Goal: Check status: Check status

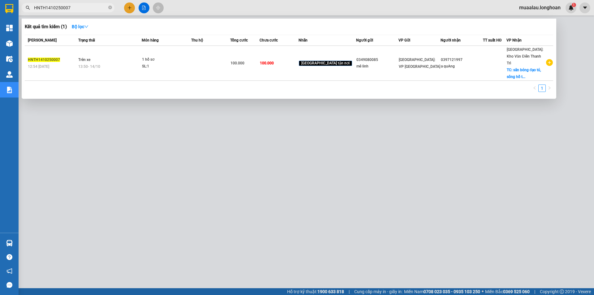
click at [72, 8] on input "HNTH1410250007" at bounding box center [70, 7] width 73 height 7
type input "KQ122509250033"
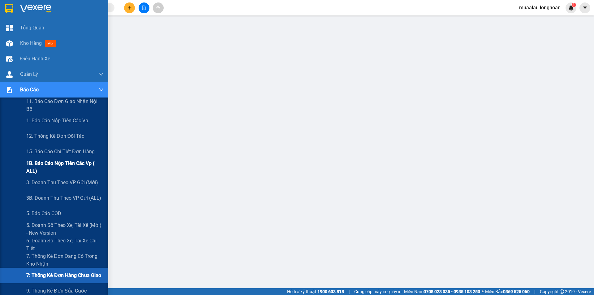
click at [58, 164] on span "1B. Báo cáo nộp tiền các vp ( ALL)" at bounding box center [64, 166] width 77 height 15
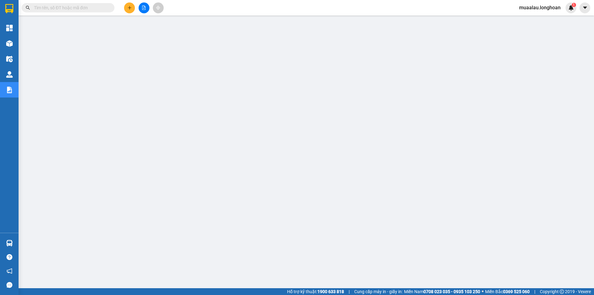
click at [79, 7] on input "text" at bounding box center [70, 7] width 73 height 7
paste input "KQ120810250026"
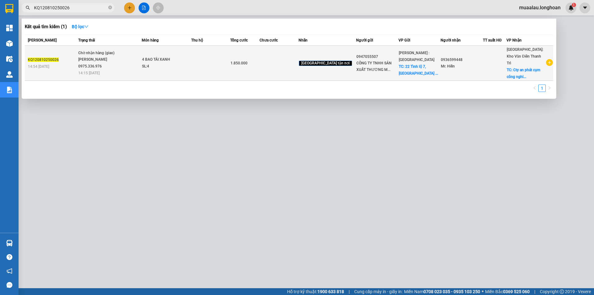
type input "KQ120810250026"
click at [176, 65] on div "SL: 4" at bounding box center [165, 66] width 46 height 7
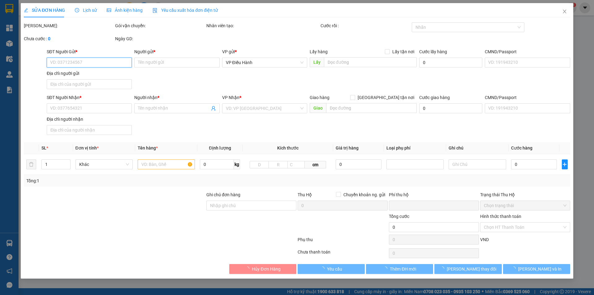
type input "0947055507"
type input "CÔNG TY TNHH SẢN XUẤT THƯƠNG MẠI XNK LINH KHANG FOODS VN"
checkbox input "true"
type input "22 Tỉnh lộ 7, ấp Bình Hạ Đông, xã Thái Mỹ, thành phố Hồ Chí Minh, Việt Nam"
type input "250.000"
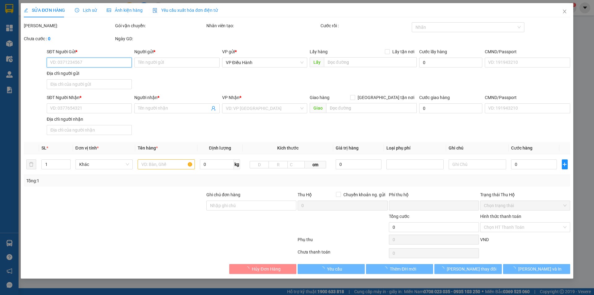
type input "0936599448"
type input "Mr. Hiền"
checkbox input "true"
type input "Cty an phát cụm công nghiệp An Đồng thị trấn Nam Sách tỉnh Hải Dương"
type input "0"
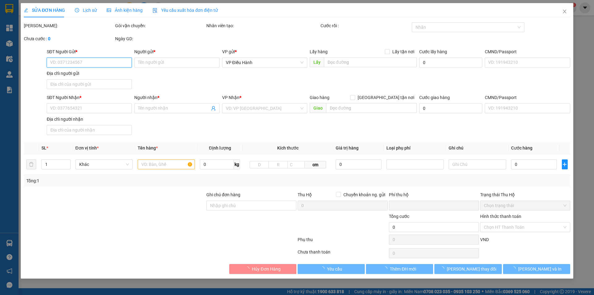
type input "1.850.000"
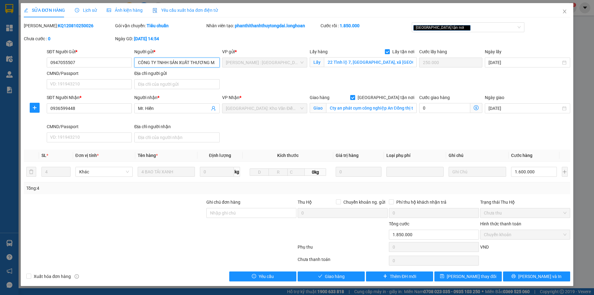
click at [193, 62] on input "CÔNG TY TNHH SẢN XUẤT THƯƠNG MẠI XNK LINH KHANG FOODS VN" at bounding box center [176, 63] width 85 height 10
click at [203, 44] on div "Ngày GD: 08-10-2025 lúc 14:54" at bounding box center [159, 41] width 91 height 13
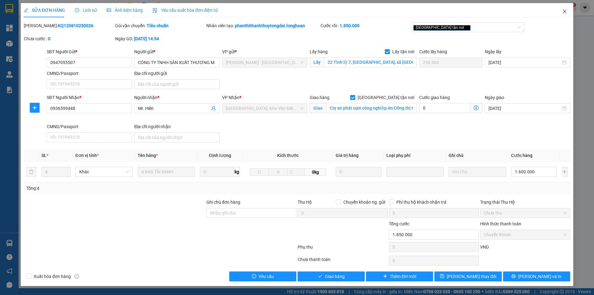
click at [565, 12] on icon "close" at bounding box center [564, 11] width 5 height 5
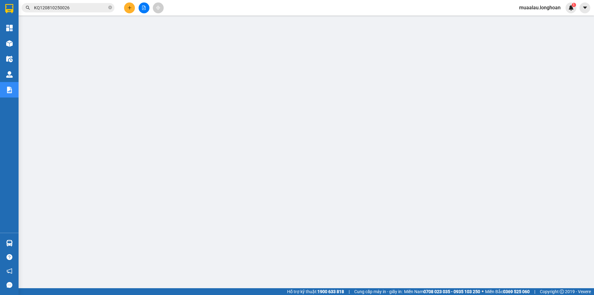
click at [75, 9] on input "KQ120810250026" at bounding box center [70, 7] width 73 height 7
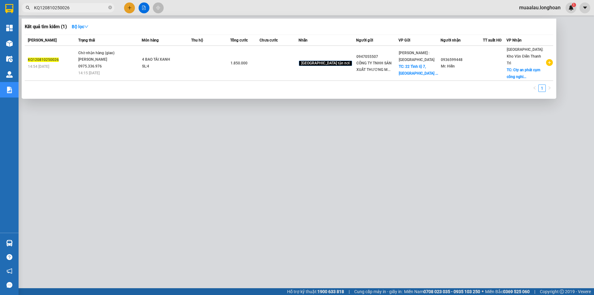
click at [75, 9] on input "KQ120810250026" at bounding box center [70, 7] width 73 height 7
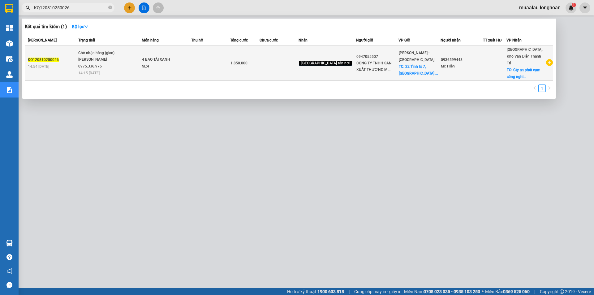
paste input "VPVD1010250028"
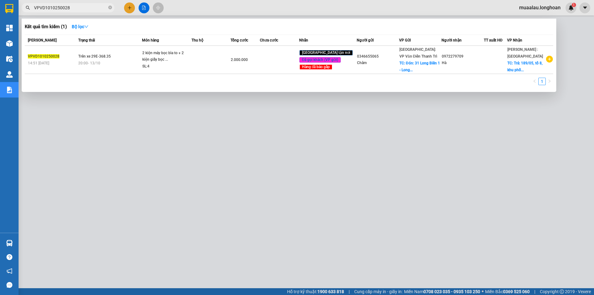
click at [89, 139] on div at bounding box center [297, 147] width 594 height 295
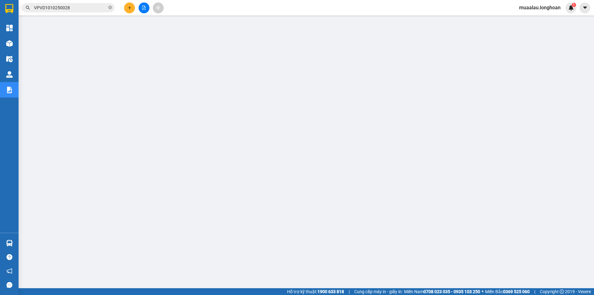
click at [77, 8] on input "VPVD1010250028" at bounding box center [70, 7] width 73 height 7
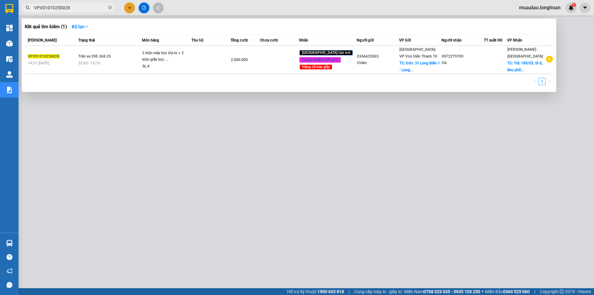
click at [77, 8] on input "VPVD1010250028" at bounding box center [70, 7] width 73 height 7
click at [73, 4] on span "VPVD1010250028" at bounding box center [68, 7] width 93 height 9
click at [71, 9] on input "VPVD1010250028" at bounding box center [70, 7] width 73 height 7
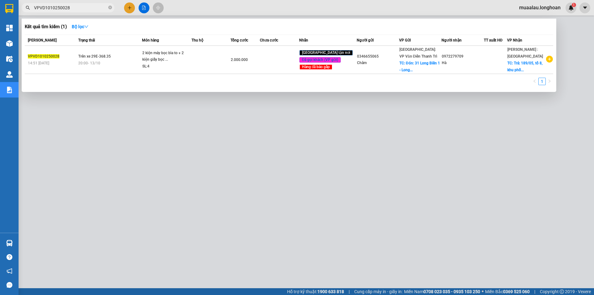
paste input "0976114950"
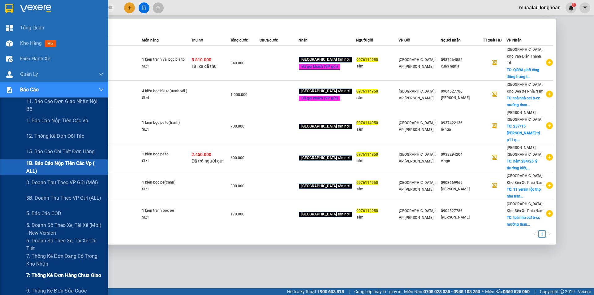
click at [53, 275] on span "7: Thống kê đơn hàng chưa giao" at bounding box center [63, 275] width 75 height 8
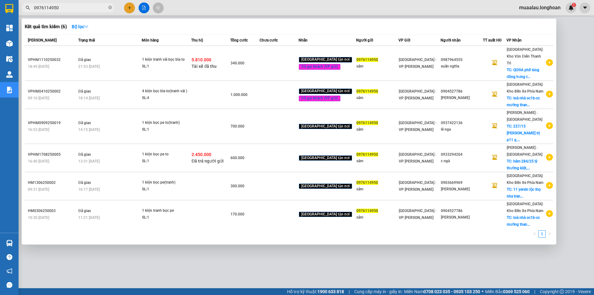
click at [109, 260] on div at bounding box center [297, 147] width 594 height 295
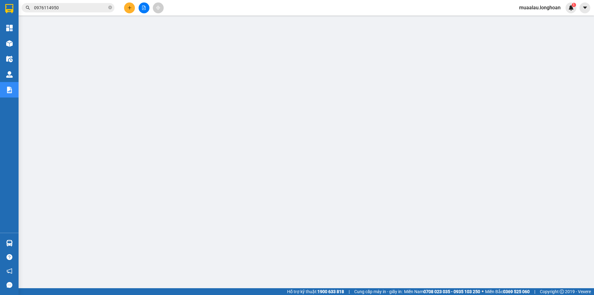
click at [71, 8] on input "0976114950" at bounding box center [70, 7] width 73 height 7
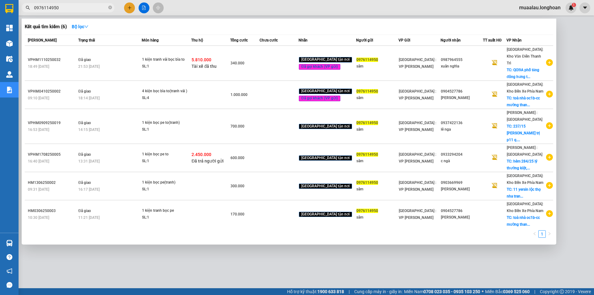
click at [71, 8] on input "0976114950" at bounding box center [70, 7] width 73 height 7
paste input "VP101110250028"
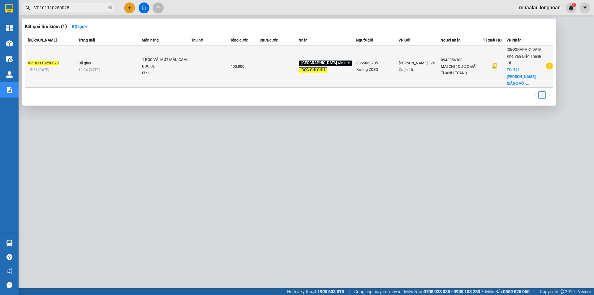
type input "VP101110250028"
click at [76, 51] on td "VP101110250028 15:21 - 11/10" at bounding box center [51, 67] width 52 height 42
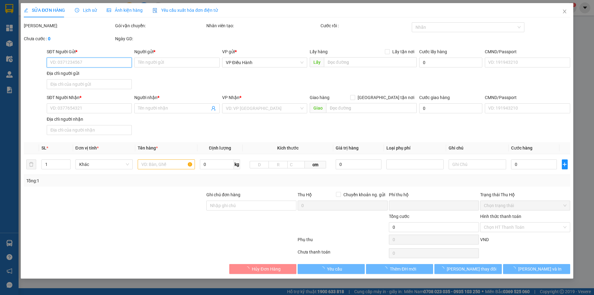
type input "0865868735"
type input "Xưởng ZOZO"
type input "0948056308"
type input "MAI CHI ( CƯỚC ĐÃ THANH TOÁN )"
checkbox input "true"
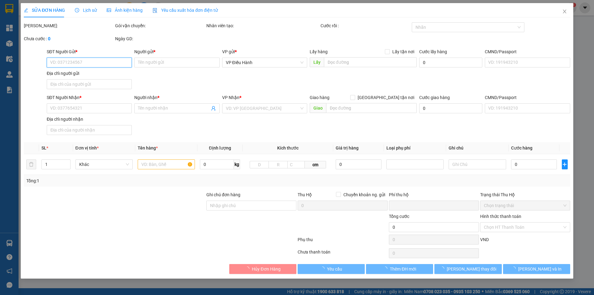
type input "521 KIM MÃ - P, GIẢNG VÕ - HÀ NỘI"
type input "hàng k bao bể vỡ hư hỏng ( THU THEO ÁP )"
type input "0"
type input "400.000"
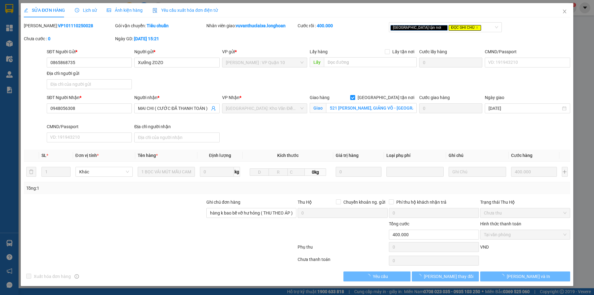
click at [85, 12] on span "Lịch sử" at bounding box center [86, 10] width 22 height 5
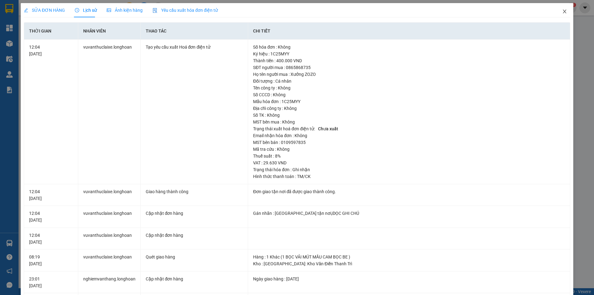
click at [562, 11] on icon "close" at bounding box center [564, 11] width 5 height 5
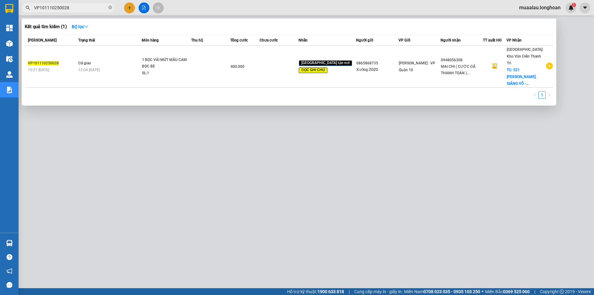
click at [76, 4] on span "VP101110250028" at bounding box center [68, 7] width 93 height 9
click at [76, 7] on input "VP101110250028" at bounding box center [70, 7] width 73 height 7
paste input "VD 1010250050"
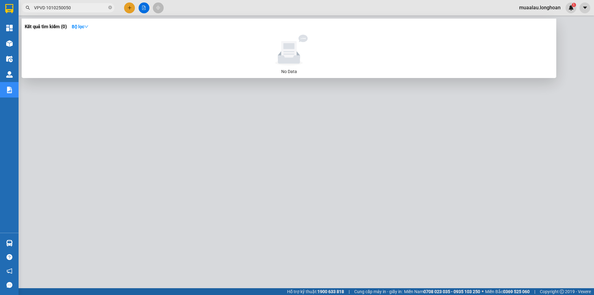
drag, startPoint x: 47, startPoint y: 7, endPoint x: 52, endPoint y: 32, distance: 24.7
click at [47, 8] on input "VPVD 1010250050" at bounding box center [70, 7] width 73 height 7
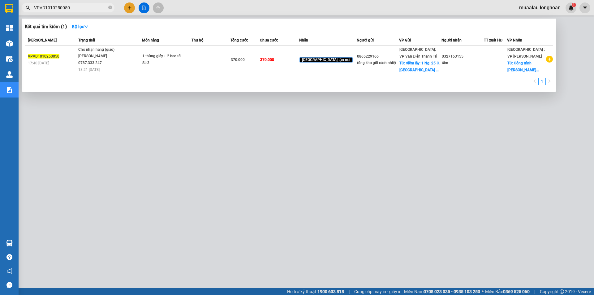
click at [75, 8] on input "VPVD1010250050" at bounding box center [70, 7] width 73 height 7
drag, startPoint x: 78, startPoint y: 8, endPoint x: 21, endPoint y: 16, distance: 57.5
click at [21, 13] on div "Kết quả tìm kiếm ( 1 ) Bộ lọc Mã ĐH Trạng thái Món hàng Thu hộ Tổng cước Chưa c…" at bounding box center [60, 7] width 121 height 11
paste input "HD1907250007"
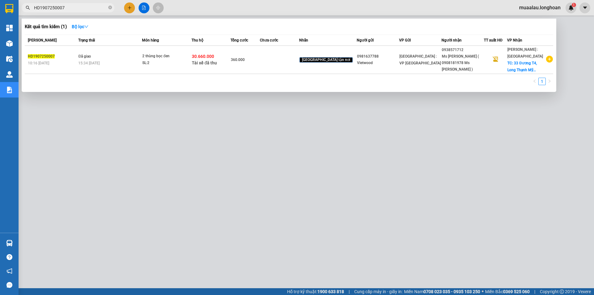
click at [70, 7] on input "HD1907250007" at bounding box center [70, 7] width 73 height 7
paste input "VPVD0910250051"
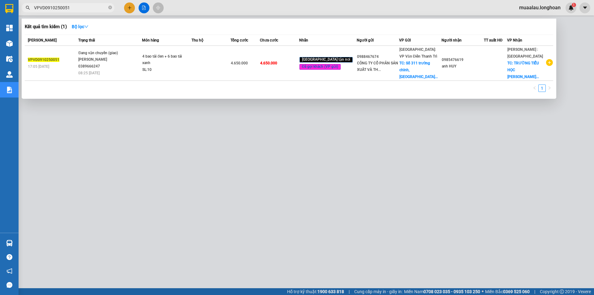
click at [71, 8] on input "VPVD0910250051" at bounding box center [70, 7] width 73 height 7
paste input "MD0910250019"
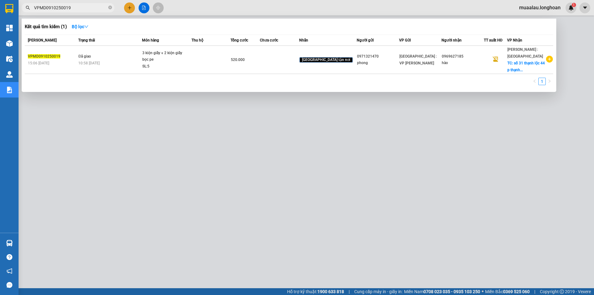
click at [79, 8] on input "VPMD0910250019" at bounding box center [70, 7] width 73 height 7
paste input "vpmd0410250020"
click at [80, 10] on input "vpmd0410250020" at bounding box center [70, 7] width 73 height 7
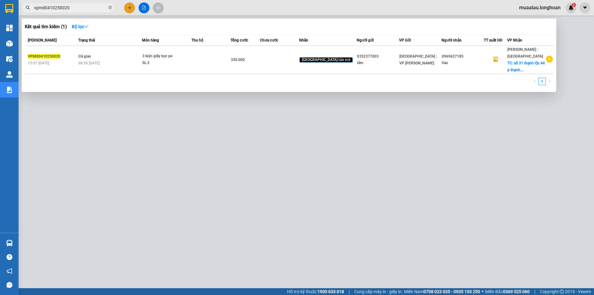
paste input "VPMD0910250019"
click at [71, 8] on input "VPMD0910250019" at bounding box center [70, 7] width 73 height 7
click at [76, 10] on input "VPMD0910250019" at bounding box center [70, 7] width 73 height 7
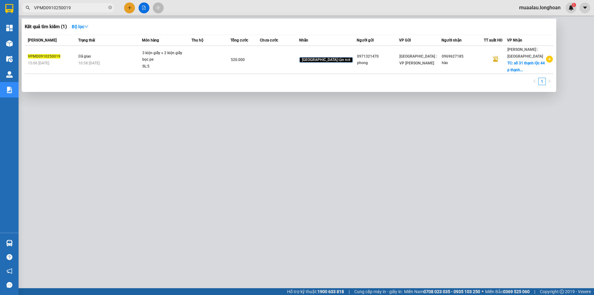
paste input "410250020"
click at [75, 7] on input "VPMD0410250020" at bounding box center [70, 7] width 73 height 7
paste input "910250019"
type input "VPMD0910250019"
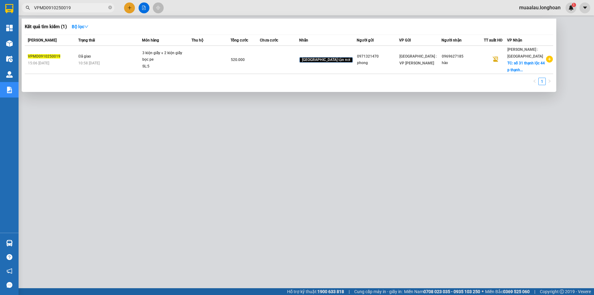
click at [290, 177] on div at bounding box center [297, 147] width 594 height 295
